Goal: Task Accomplishment & Management: Use online tool/utility

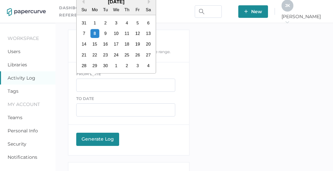
click at [136, 22] on div "5" at bounding box center [137, 22] width 9 height 9
type input "09/05/2025"
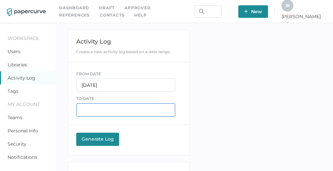
click at [100, 106] on input "text" at bounding box center [125, 109] width 99 height 13
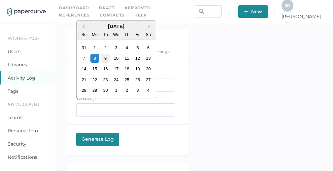
click at [105, 58] on div "9" at bounding box center [105, 58] width 9 height 9
type input "09/09/2025"
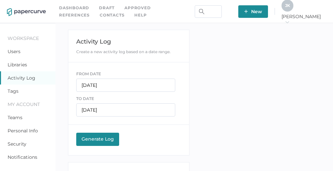
click at [100, 140] on div "Generate Log" at bounding box center [97, 139] width 36 height 6
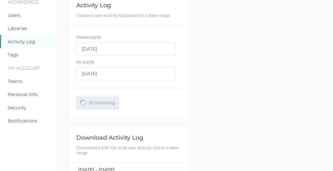
scroll to position [54, 0]
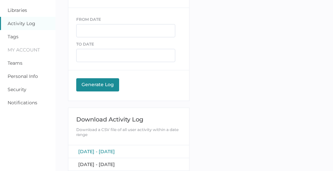
click at [115, 151] on span "September 5, 2025 - September 9, 2025" at bounding box center [96, 151] width 37 height 6
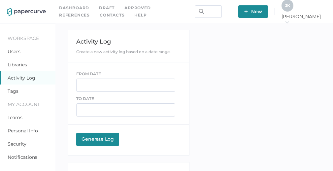
click at [293, 5] on div "J K" at bounding box center [287, 6] width 12 height 12
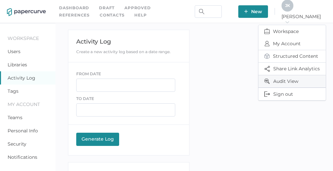
click at [283, 80] on span "Audit View" at bounding box center [291, 81] width 55 height 12
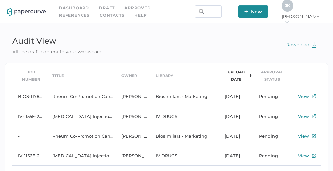
click at [100, 15] on link "Contacts" at bounding box center [112, 15] width 25 height 7
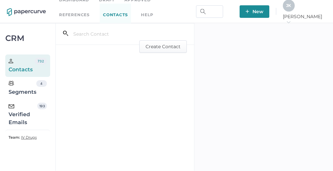
click at [15, 116] on div "Verified Emails" at bounding box center [23, 115] width 29 height 24
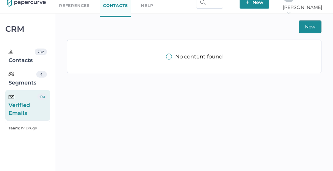
scroll to position [9, 0]
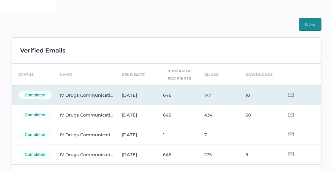
scroll to position [168, 0]
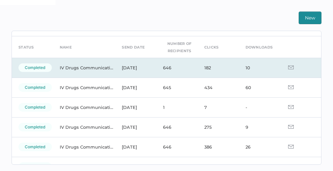
scroll to position [14, 0]
